Goal: Information Seeking & Learning: Learn about a topic

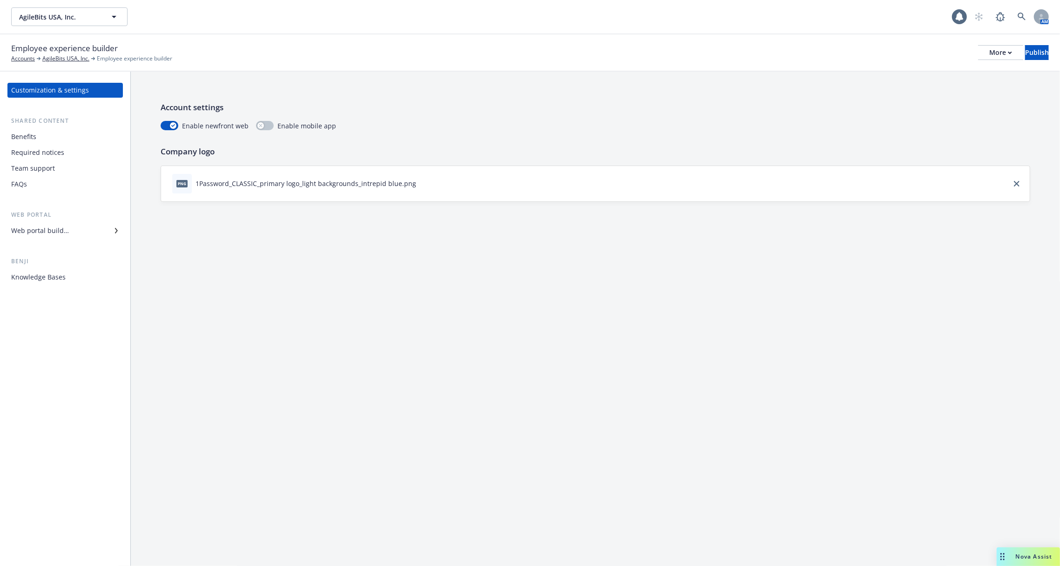
click at [294, 171] on div "png 1Password_CLASSIC_primary logo_light backgrounds_intrepid blue.png" at bounding box center [595, 183] width 869 height 35
click at [51, 135] on div "Benefits" at bounding box center [65, 136] width 108 height 15
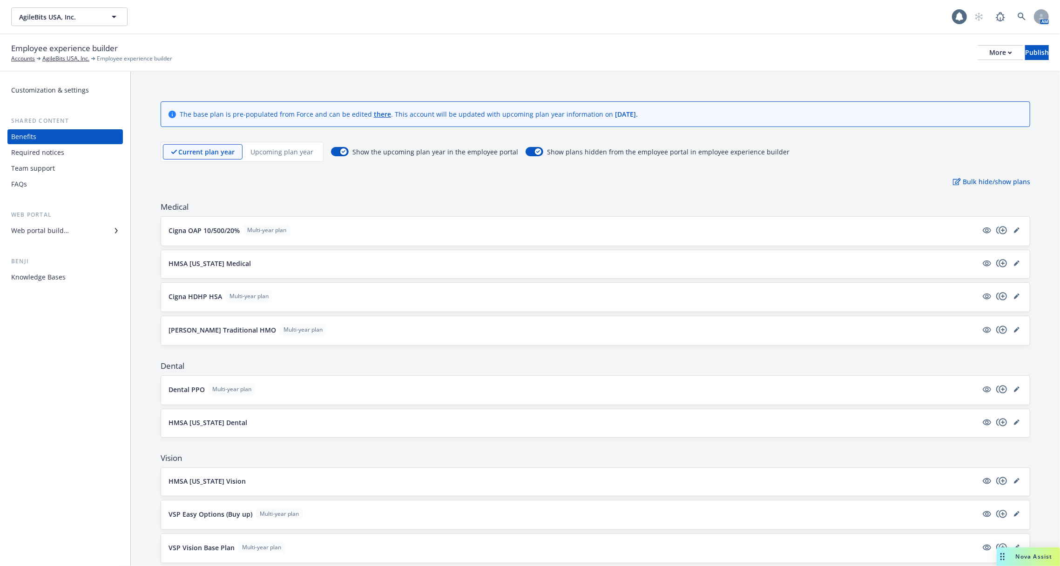
click at [277, 160] on div "Current plan year Upcoming plan year" at bounding box center [242, 152] width 163 height 20
click at [276, 153] on p "Upcoming plan year" at bounding box center [281, 152] width 63 height 10
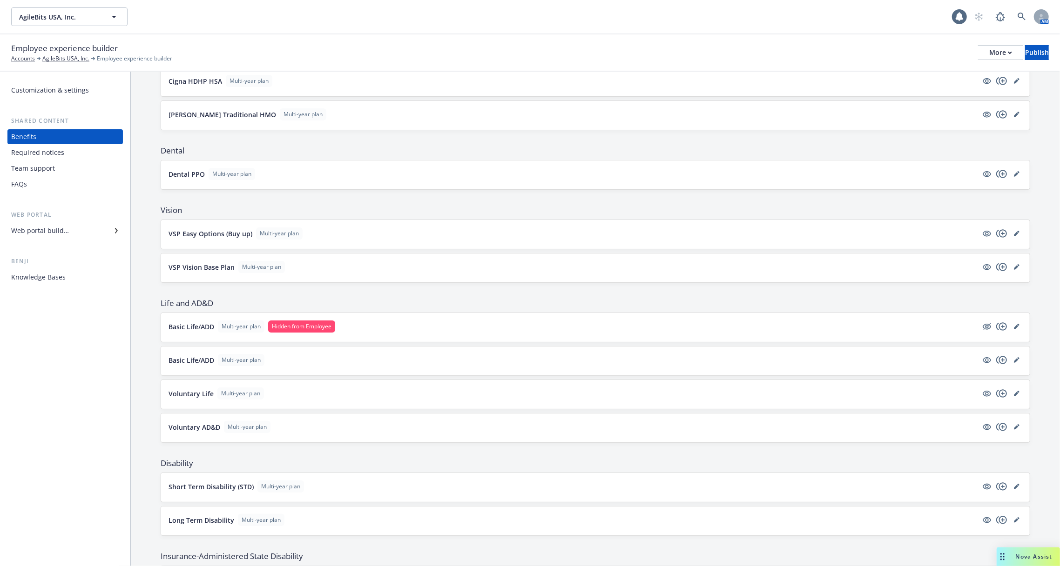
scroll to position [120, 0]
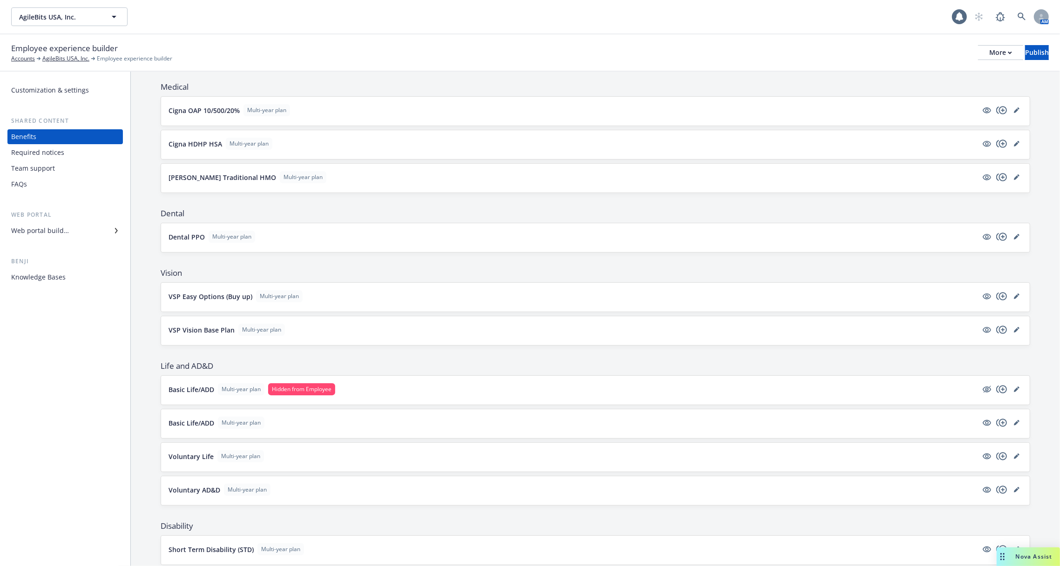
click at [66, 230] on div "Web portal builder" at bounding box center [40, 230] width 58 height 15
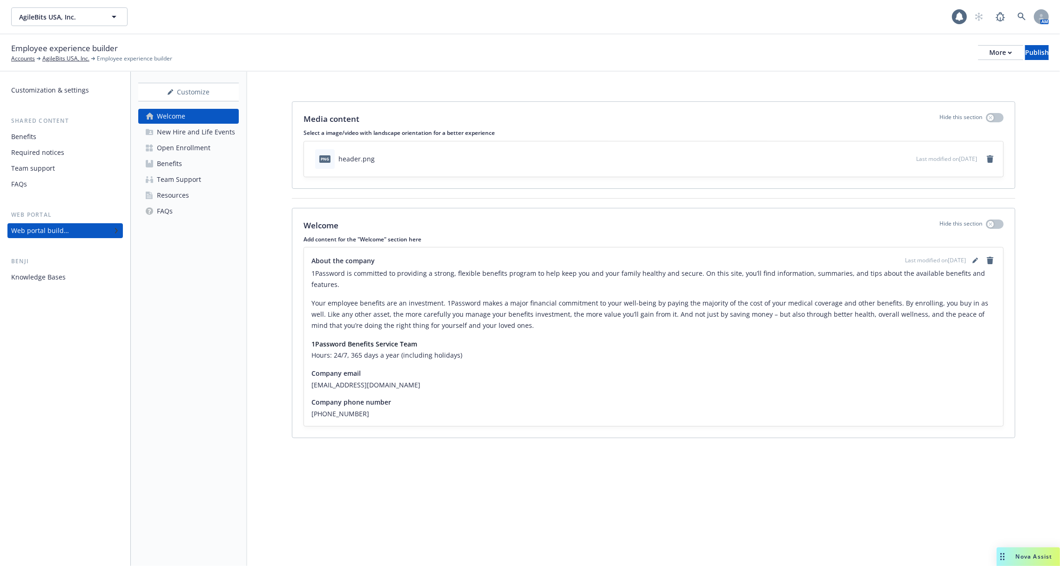
click at [189, 149] on div "Open Enrollment" at bounding box center [184, 148] width 54 height 15
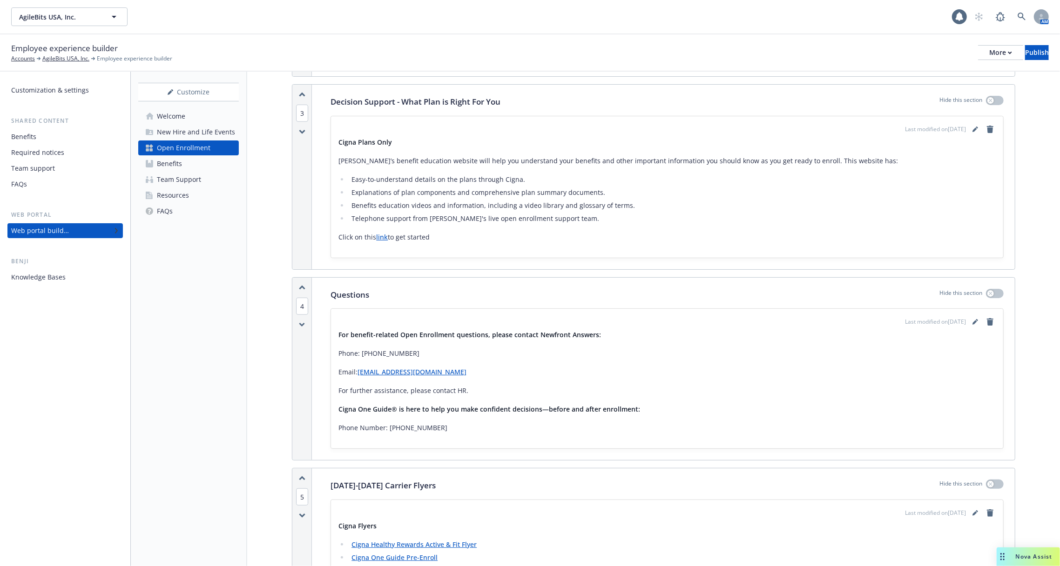
scroll to position [634, 0]
